Goal: Find specific page/section: Find specific page/section

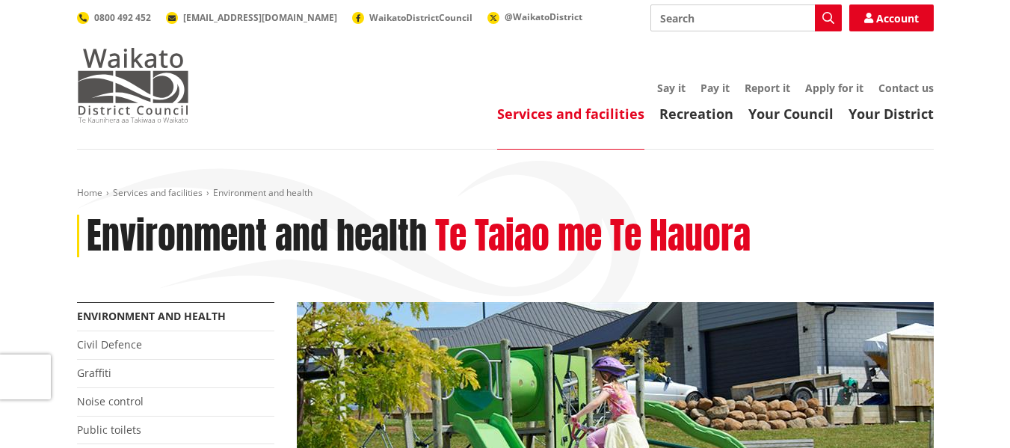
click at [168, 97] on img at bounding box center [133, 85] width 112 height 75
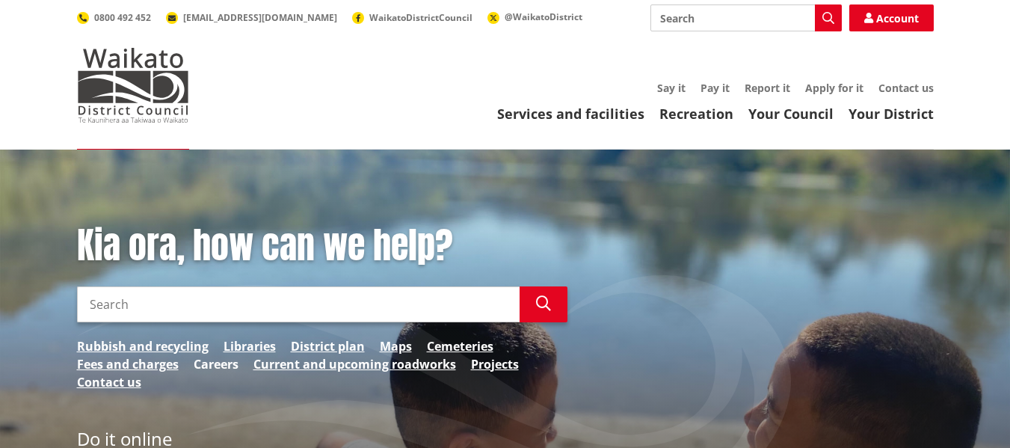
click at [224, 365] on link "Careers" at bounding box center [216, 364] width 45 height 18
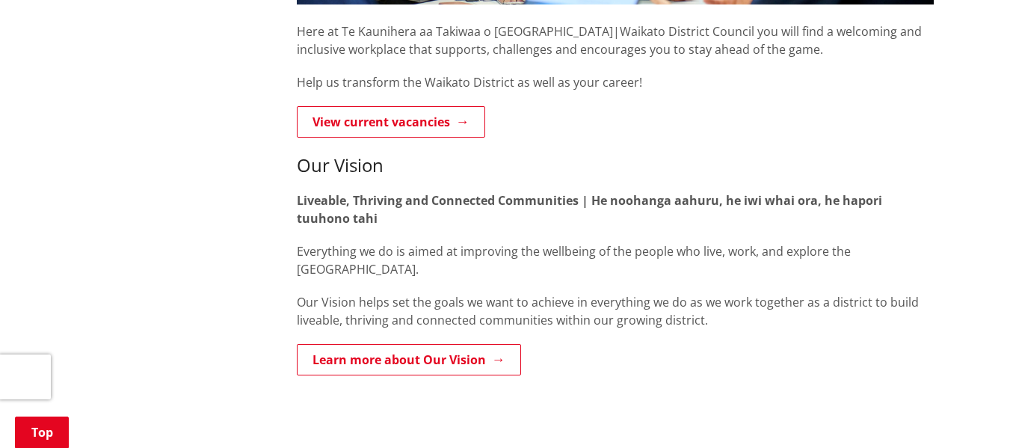
scroll to position [598, 0]
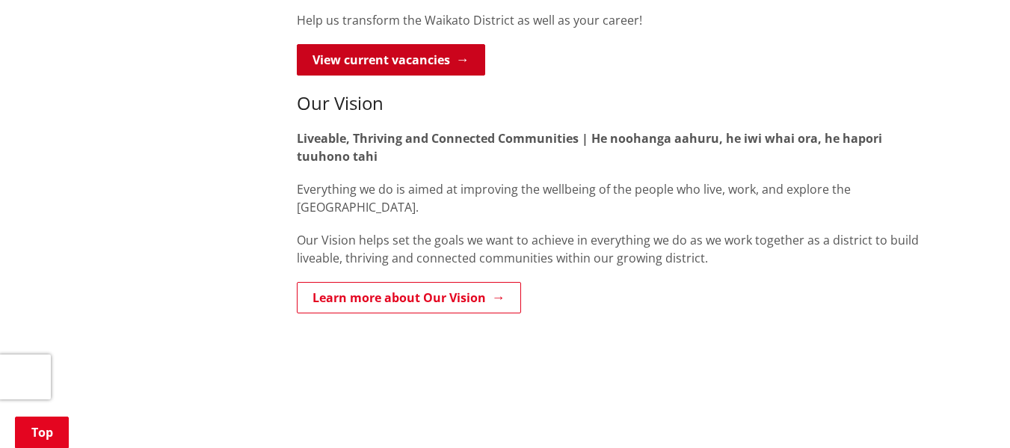
click at [444, 64] on link "View current vacancies" at bounding box center [391, 59] width 188 height 31
